Goal: Navigation & Orientation: Go to known website

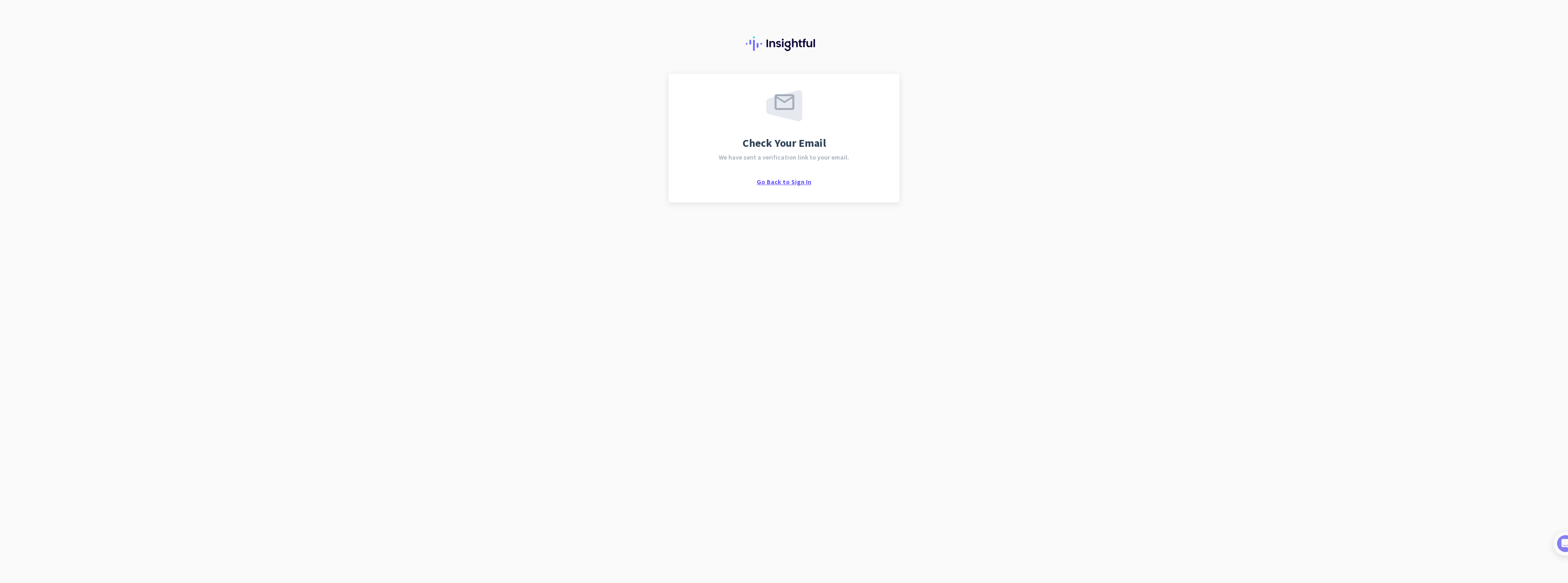
click at [776, 182] on span "Go Back to Sign In" at bounding box center [784, 181] width 55 height 8
click at [772, 180] on span "Go Back to Sign In" at bounding box center [784, 181] width 55 height 8
